Goal: Task Accomplishment & Management: Use online tool/utility

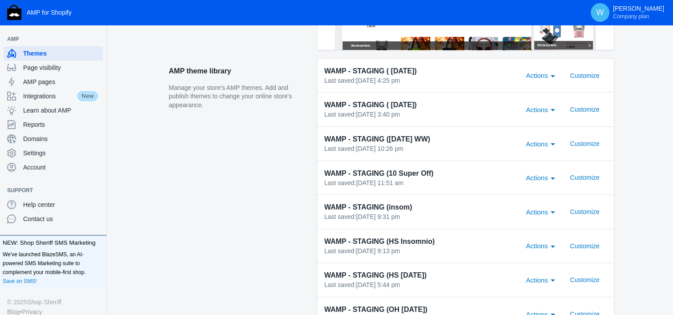
scroll to position [315, 0]
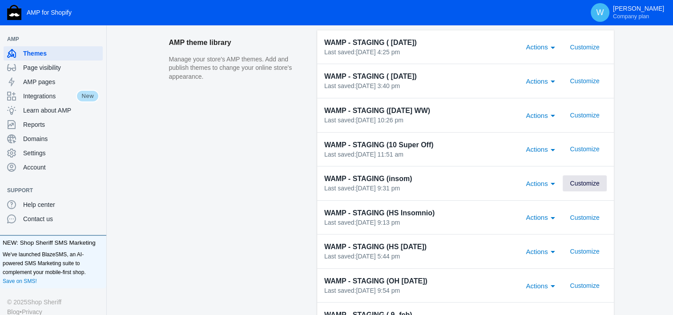
click at [570, 183] on span "Customize" at bounding box center [584, 183] width 29 height 7
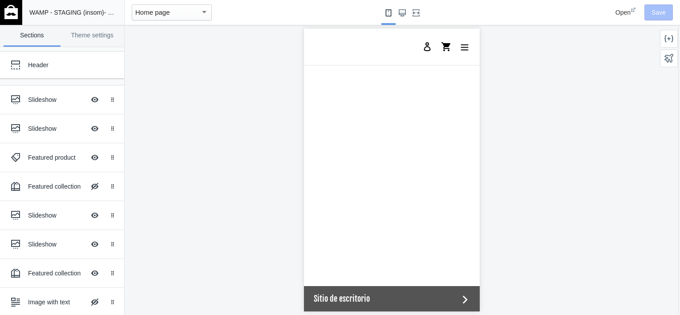
scroll to position [151, 0]
click at [531, 270] on div at bounding box center [392, 170] width 534 height 290
click at [20, 103] on icon at bounding box center [15, 99] width 9 height 9
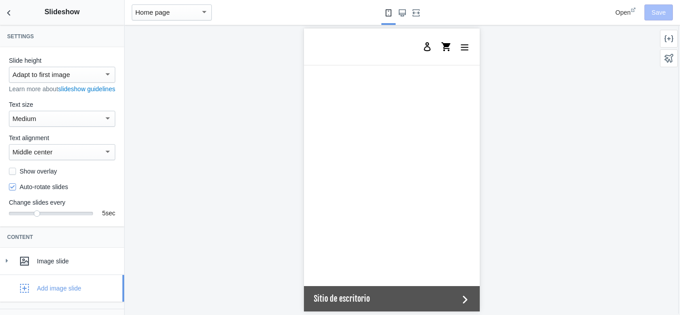
scroll to position [37, 0]
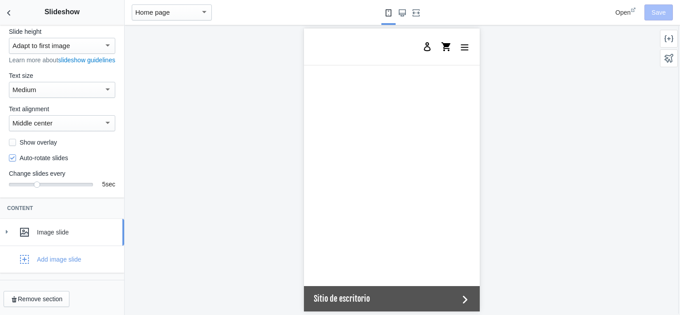
click at [11, 222] on link "Image slide" at bounding box center [62, 232] width 124 height 27
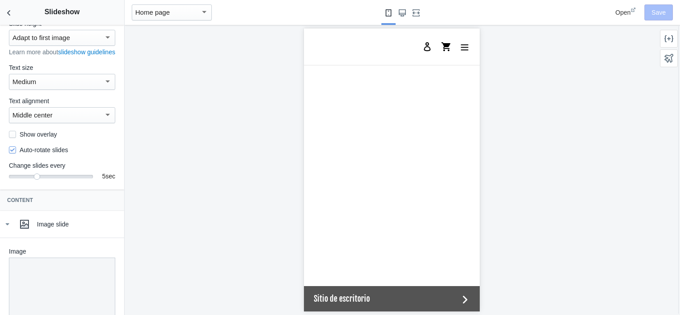
scroll to position [168, 0]
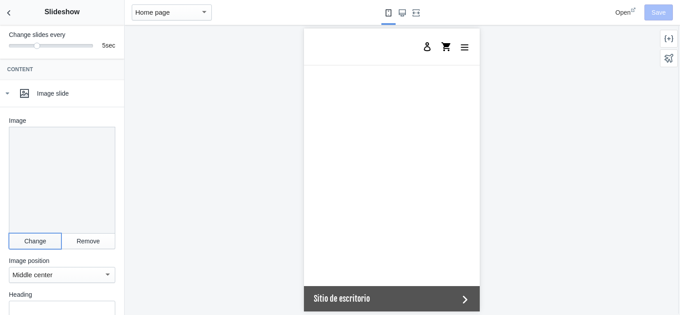
click at [25, 242] on button "Change" at bounding box center [35, 241] width 52 height 16
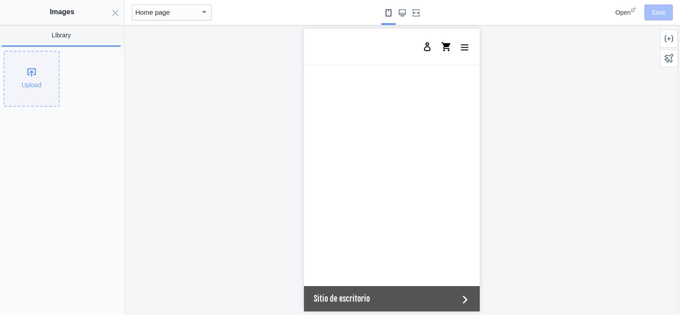
click at [21, 85] on div "Upload" at bounding box center [31, 79] width 54 height 54
